Goal: Check status: Check status

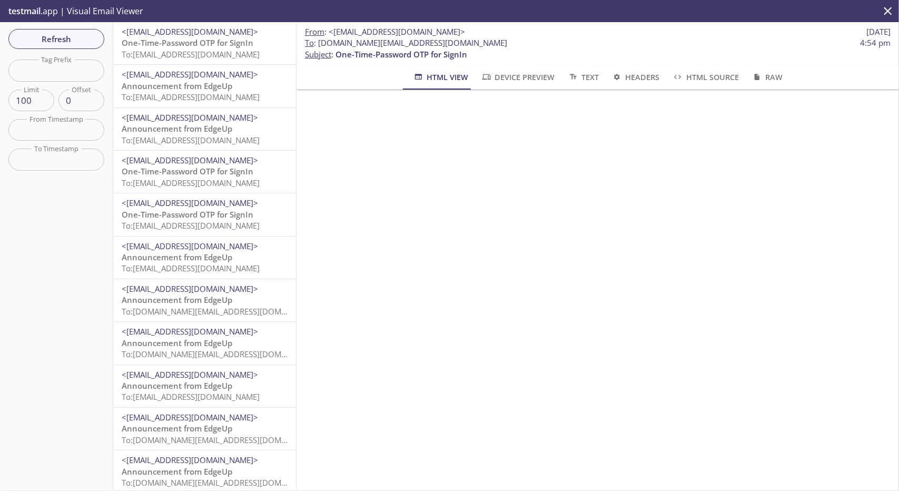
click at [77, 27] on div "Refresh Filters Tag Prefix Tag Prefix Limit 100 Limit Offset 0 Offset From Time…" at bounding box center [56, 256] width 113 height 468
click at [73, 37] on span "Refresh" at bounding box center [56, 39] width 79 height 14
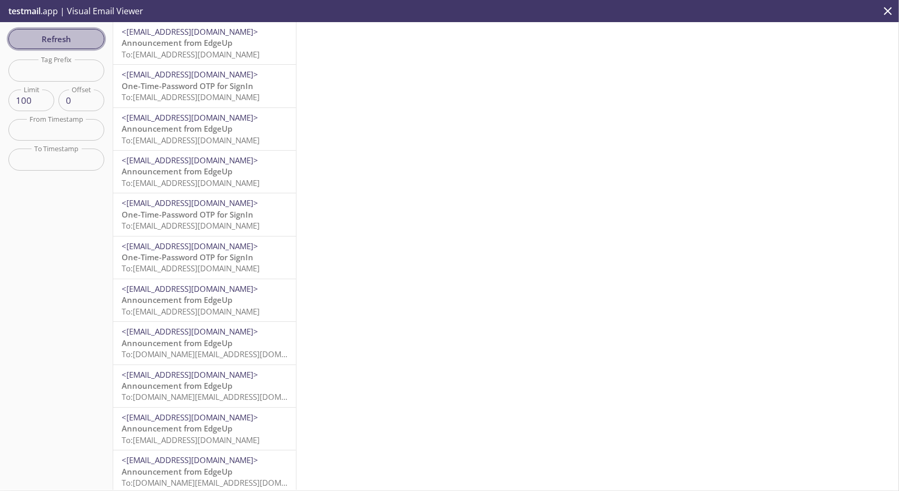
click at [63, 31] on button "Refresh" at bounding box center [56, 39] width 96 height 20
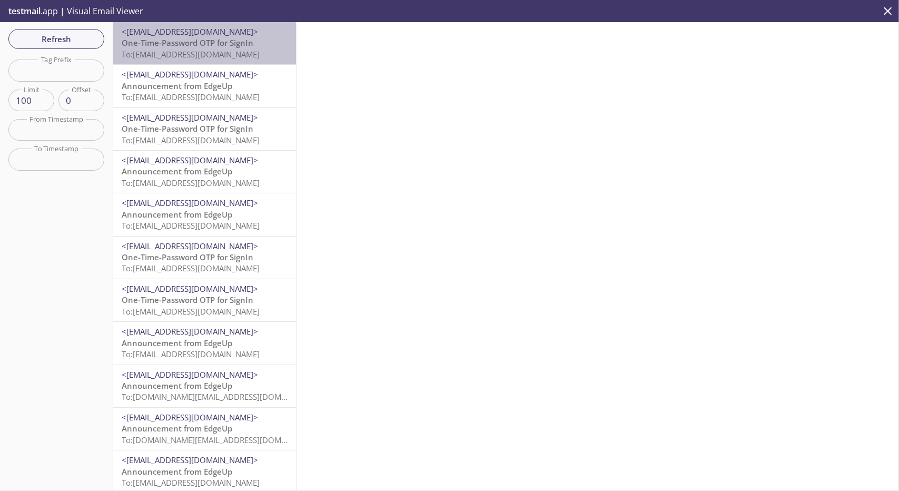
click at [236, 50] on span "To: edgeup.opdh@inbox.testmail.app" at bounding box center [191, 54] width 138 height 11
